Goal: Task Accomplishment & Management: Manage account settings

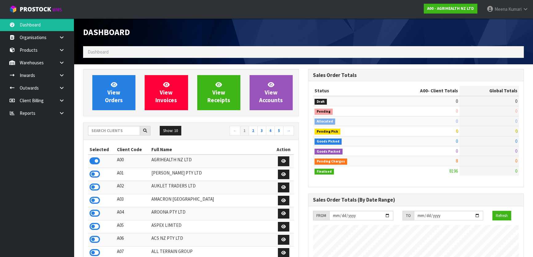
scroll to position [465, 225]
click at [121, 129] on input "text" at bounding box center [114, 131] width 52 height 10
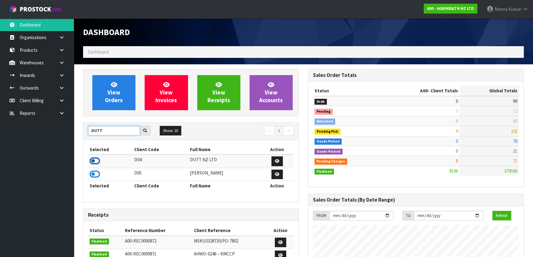
type input "DUTT"
drag, startPoint x: 98, startPoint y: 160, endPoint x: 95, endPoint y: 162, distance: 4.4
click at [95, 162] on icon at bounding box center [95, 160] width 10 height 9
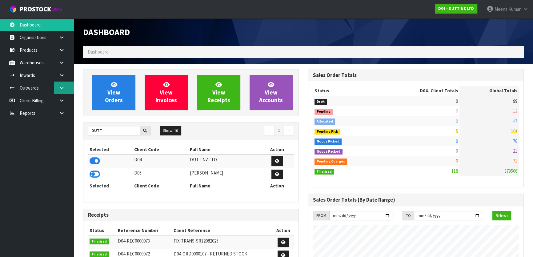
scroll to position [435, 225]
click at [64, 61] on icon at bounding box center [62, 62] width 6 height 5
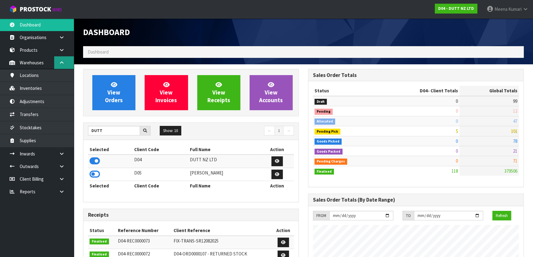
click at [63, 63] on icon at bounding box center [62, 62] width 6 height 5
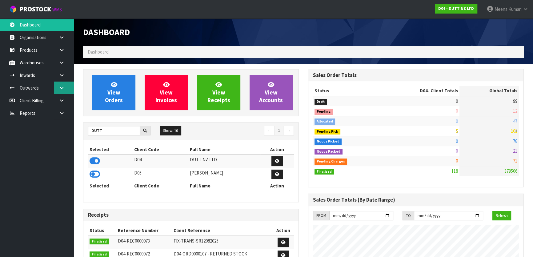
click at [66, 89] on link at bounding box center [64, 88] width 20 height 13
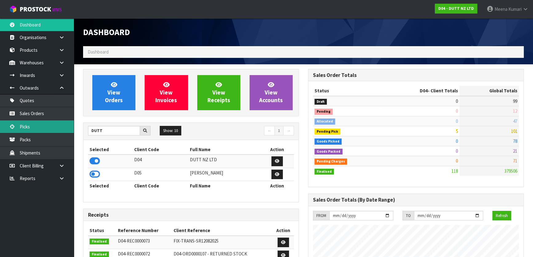
click at [60, 122] on link "Picks" at bounding box center [37, 126] width 74 height 13
click at [58, 113] on link "Sales Orders" at bounding box center [37, 113] width 74 height 13
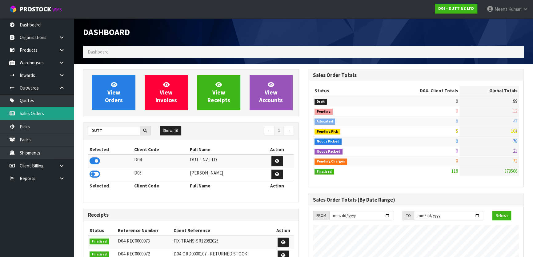
click at [57, 113] on link "Sales Orders" at bounding box center [37, 113] width 74 height 13
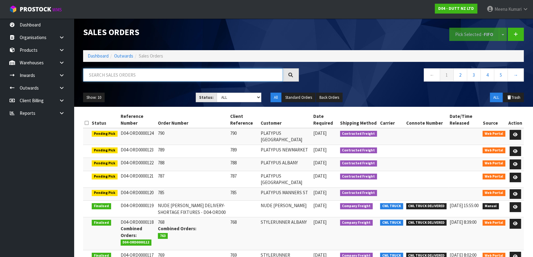
click at [150, 73] on input "text" at bounding box center [183, 74] width 200 height 13
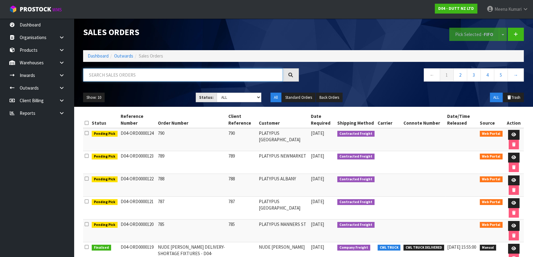
paste input "ORD0000108"
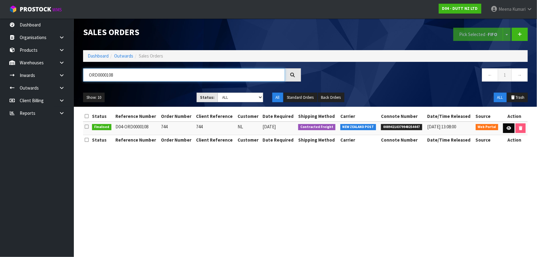
type input "ORD0000108"
click at [507, 128] on icon at bounding box center [509, 128] width 5 height 4
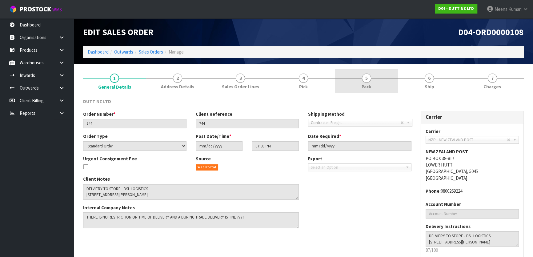
click at [382, 85] on link "5 Pack" at bounding box center [366, 81] width 63 height 24
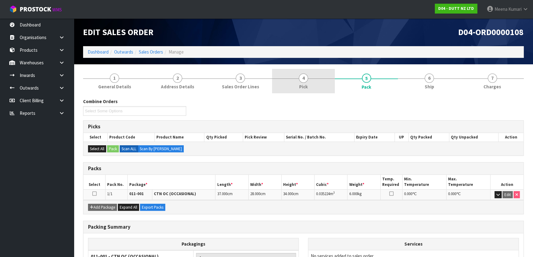
click at [307, 78] on span "4" at bounding box center [303, 78] width 9 height 9
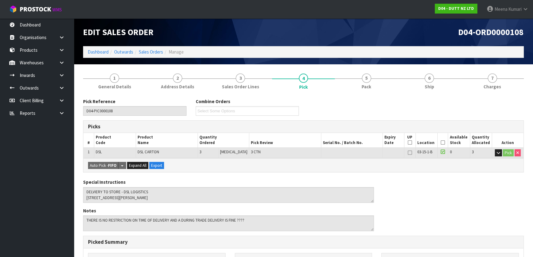
click at [98, 150] on span "DSL" at bounding box center [99, 151] width 6 height 5
copy span "DSL"
click at [66, 64] on link at bounding box center [64, 62] width 20 height 13
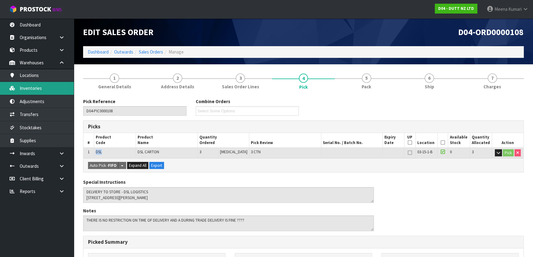
click at [54, 82] on link "Inventories" at bounding box center [37, 88] width 74 height 13
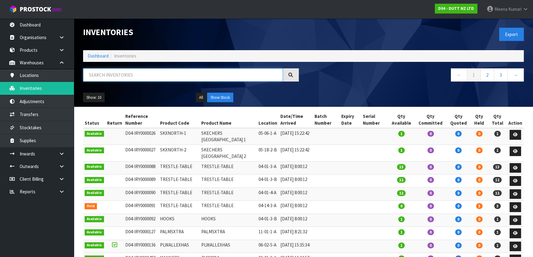
click at [119, 74] on input "text" at bounding box center [183, 74] width 200 height 13
paste input "DSL"
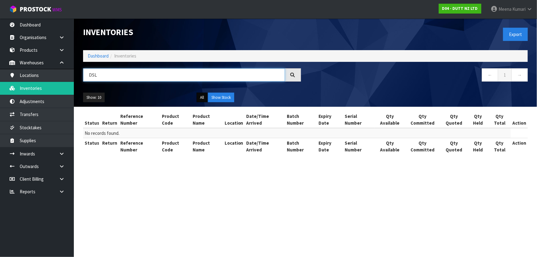
type input "DSL"
click at [201, 100] on button "All" at bounding box center [202, 98] width 11 height 10
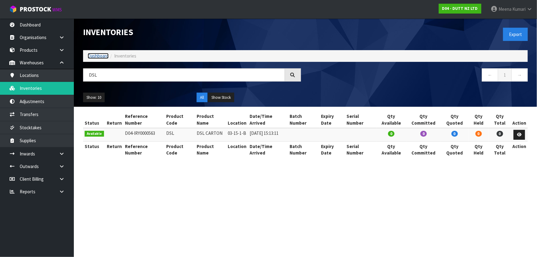
click at [94, 55] on link "Dashboard" at bounding box center [98, 56] width 21 height 6
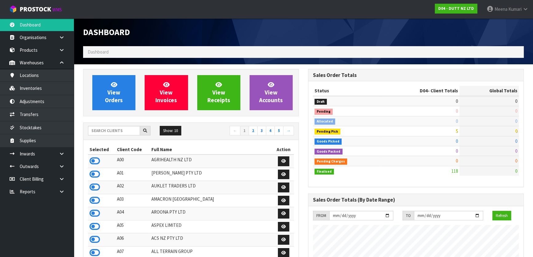
scroll to position [435, 225]
click at [121, 132] on input "text" at bounding box center [114, 131] width 52 height 10
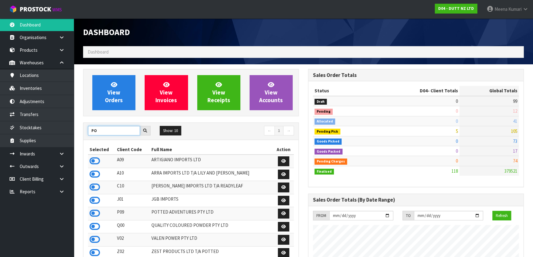
type input "P"
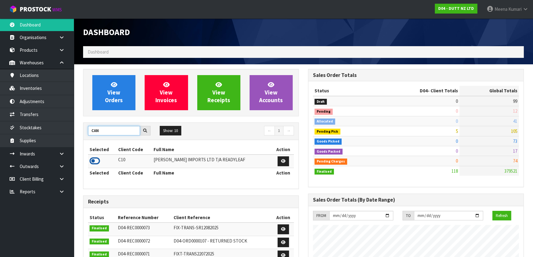
type input "CAN"
click at [93, 158] on icon at bounding box center [95, 160] width 10 height 9
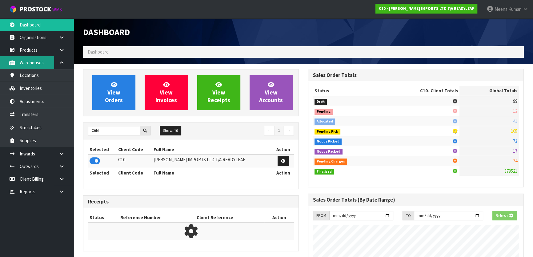
scroll to position [406, 225]
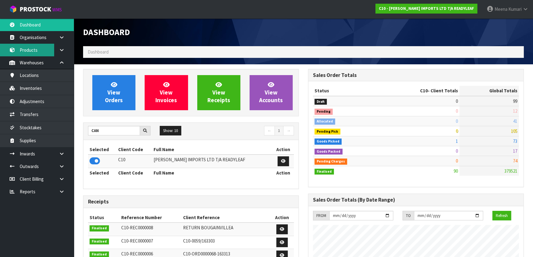
click at [41, 49] on link "Products" at bounding box center [37, 50] width 74 height 13
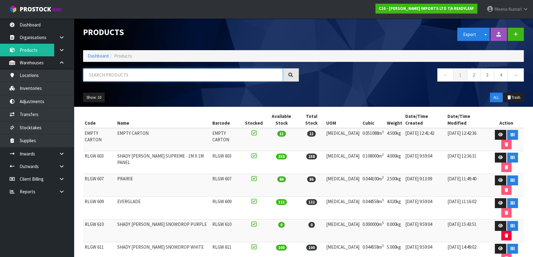
click at [110, 78] on input "text" at bounding box center [183, 74] width 200 height 13
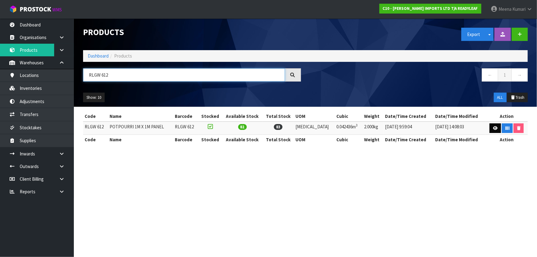
type input "RLGW 612"
click at [490, 125] on link at bounding box center [495, 128] width 11 height 10
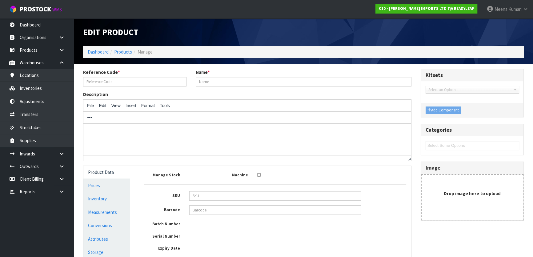
type input "RLGW 612"
type input "POTPOURRI 1M X 1M PANEL"
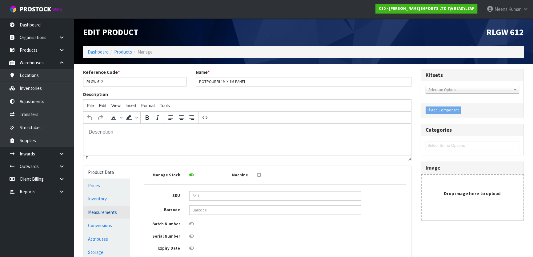
click at [104, 215] on link "Measurements" at bounding box center [106, 212] width 47 height 13
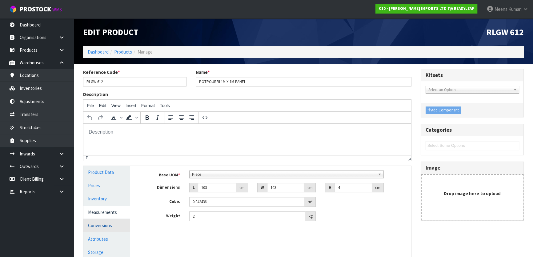
click at [109, 225] on link "Conversions" at bounding box center [106, 225] width 47 height 13
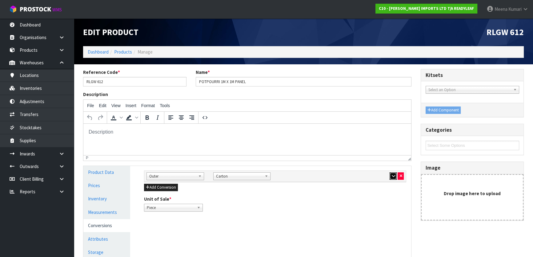
click at [391, 176] on icon "button" at bounding box center [392, 176] width 3 height 4
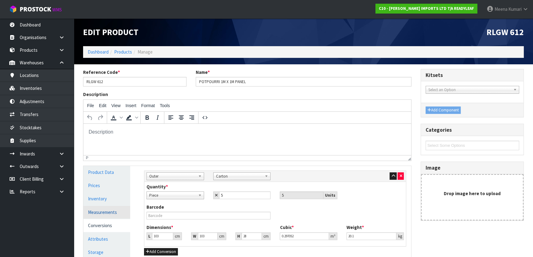
click at [104, 211] on link "Measurements" at bounding box center [106, 212] width 47 height 13
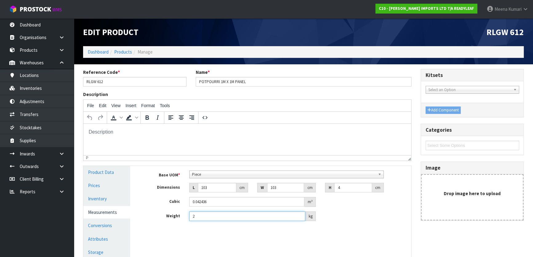
drag, startPoint x: 207, startPoint y: 214, endPoint x: 163, endPoint y: 209, distance: 44.0
click at [163, 209] on div "Base UOM * Bag Bar Basket Bin Bottle Box Bundle Cabinet Cage Carton Case Coil C…" at bounding box center [275, 195] width 262 height 51
type input "3"
click at [226, 186] on input "103" at bounding box center [217, 188] width 38 height 10
type input "10"
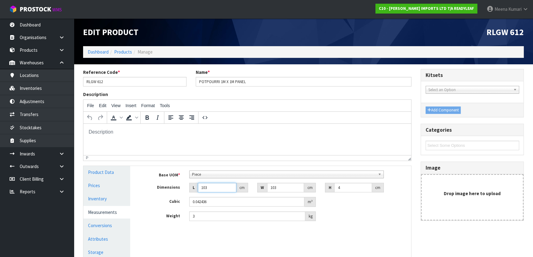
type input "0.00412"
type input "104"
type input "0.042848"
type input "104"
type input "1"
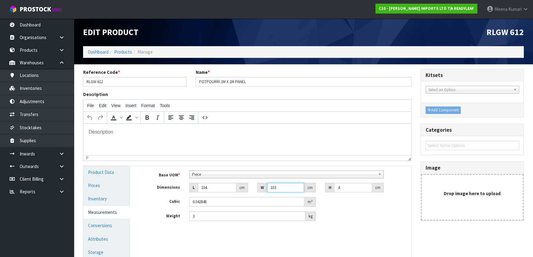
type input "0.000416"
type input "10"
type input "0.00416"
type input "108"
type input "0.044928"
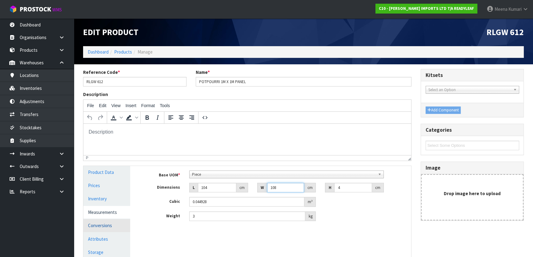
type input "108"
click at [116, 224] on link "Conversions" at bounding box center [106, 225] width 47 height 13
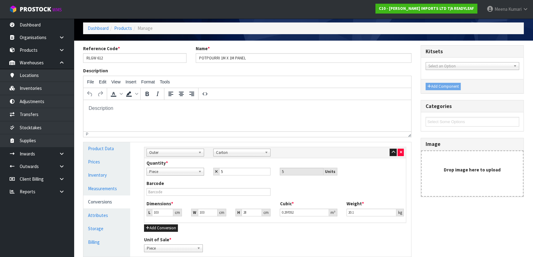
scroll to position [78, 0]
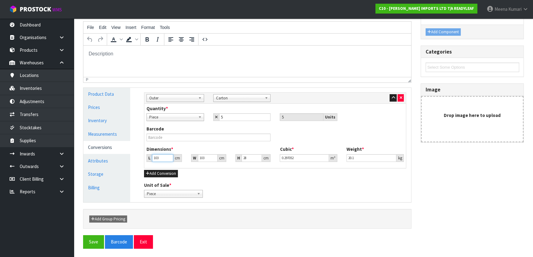
click at [160, 157] on input "103" at bounding box center [162, 158] width 21 height 8
type input "10"
type input "0.02884"
type input "104"
type input "0.299936"
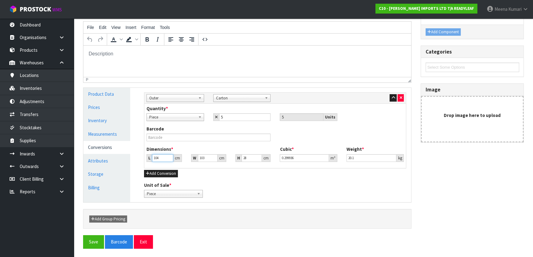
type input "104"
type input "1"
type input "0.002912"
type input "10"
type input "0.02912"
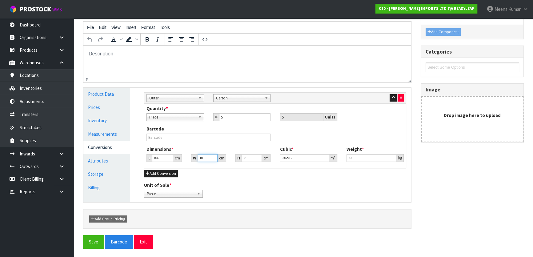
type input "104"
type input "0.302848"
type input "104"
type input "2"
type input "0.021632"
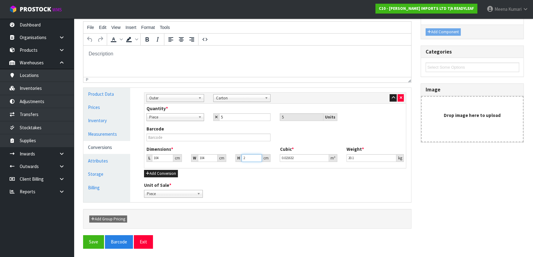
type input "21"
type input "0.227136"
type input "21"
click at [111, 131] on link "Measurements" at bounding box center [106, 134] width 47 height 13
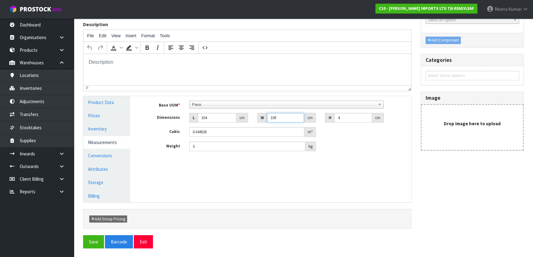
drag, startPoint x: 284, startPoint y: 117, endPoint x: 274, endPoint y: 117, distance: 9.5
click at [274, 117] on input "108" at bounding box center [285, 118] width 37 height 10
type input "104"
type input "0.043264"
type input "104"
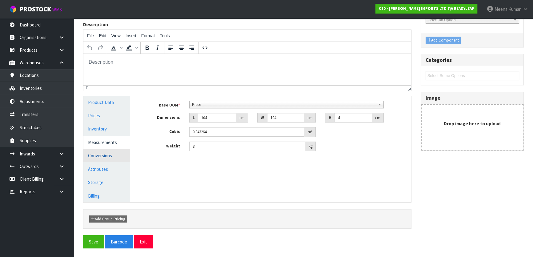
click at [114, 156] on link "Conversions" at bounding box center [106, 155] width 47 height 13
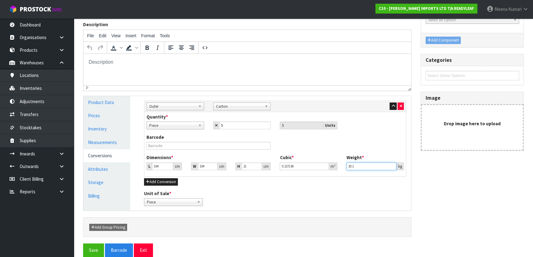
drag, startPoint x: 369, startPoint y: 168, endPoint x: 330, endPoint y: 170, distance: 39.1
click at [330, 170] on div "Dimensions * L 104 cm W 104 cm H 21 cm Cubic * 0.227136 m³ Weight * 20.1 kg" at bounding box center [275, 164] width 266 height 20
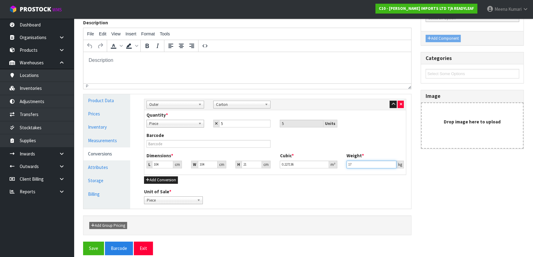
scroll to position [78, 0]
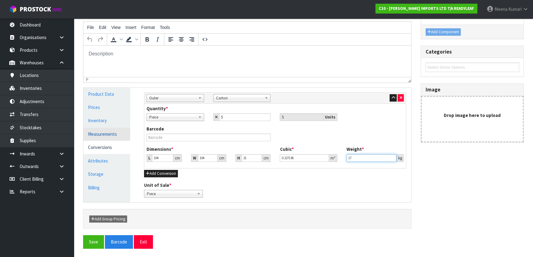
type input "17"
click at [113, 128] on link "Measurements" at bounding box center [106, 134] width 47 height 13
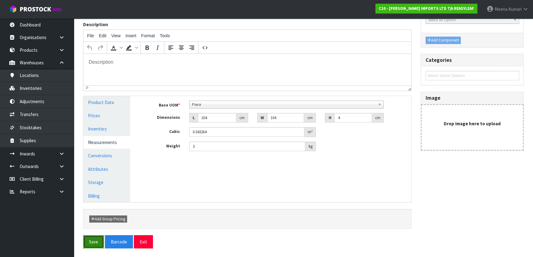
click at [92, 241] on button "Save" at bounding box center [93, 241] width 21 height 13
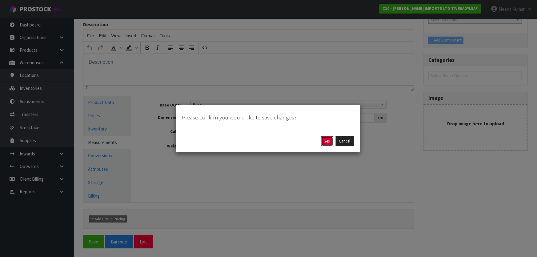
click at [323, 140] on button "Yes" at bounding box center [327, 141] width 12 height 10
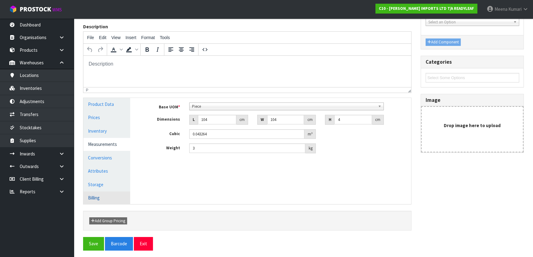
scroll to position [92, 0]
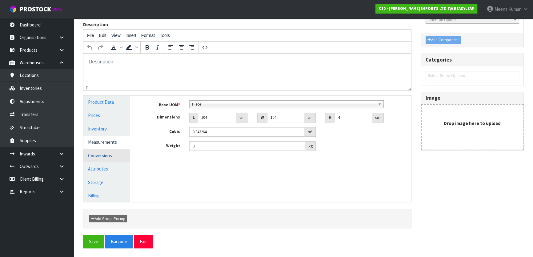
click at [112, 157] on link "Conversions" at bounding box center [106, 155] width 47 height 13
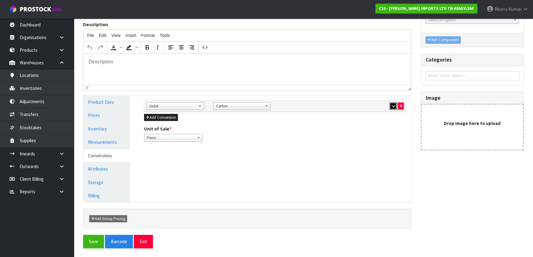
click at [391, 107] on button "button" at bounding box center [393, 105] width 7 height 7
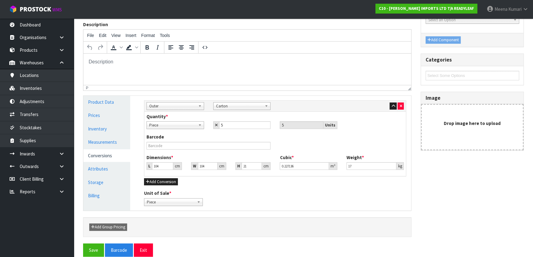
click at [259, 70] on html at bounding box center [247, 62] width 328 height 17
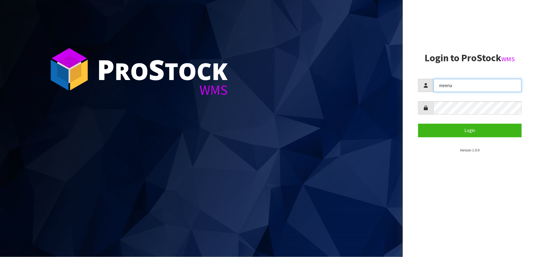
drag, startPoint x: 462, startPoint y: 86, endPoint x: 400, endPoint y: 87, distance: 61.9
click at [400, 89] on div "P ro S tock WMS Login to ProStock WMS meena Login Version 1.0.0" at bounding box center [268, 128] width 537 height 257
type input "POLLY"
click at [433, 114] on div at bounding box center [469, 107] width 103 height 13
click at [418, 124] on button "Login" at bounding box center [469, 130] width 103 height 13
